Goal: Navigation & Orientation: Find specific page/section

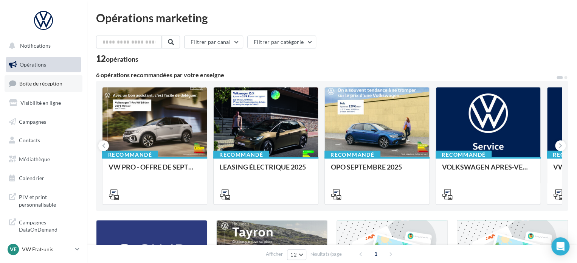
click at [60, 79] on link "Boîte de réception" at bounding box center [44, 83] width 78 height 16
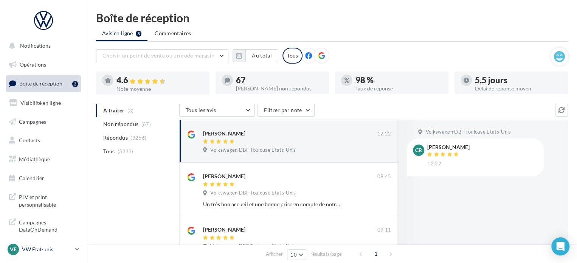
click at [37, 246] on p "VW Etat-unis" at bounding box center [47, 249] width 50 height 8
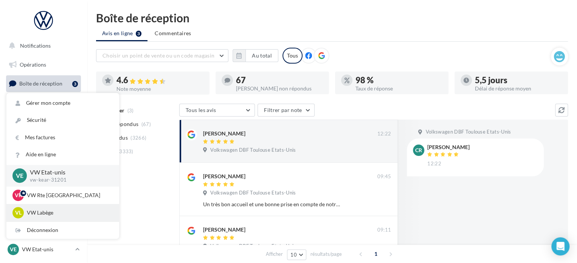
click at [62, 214] on p "VW Labège" at bounding box center [68, 213] width 83 height 8
